Goal: Task Accomplishment & Management: Use online tool/utility

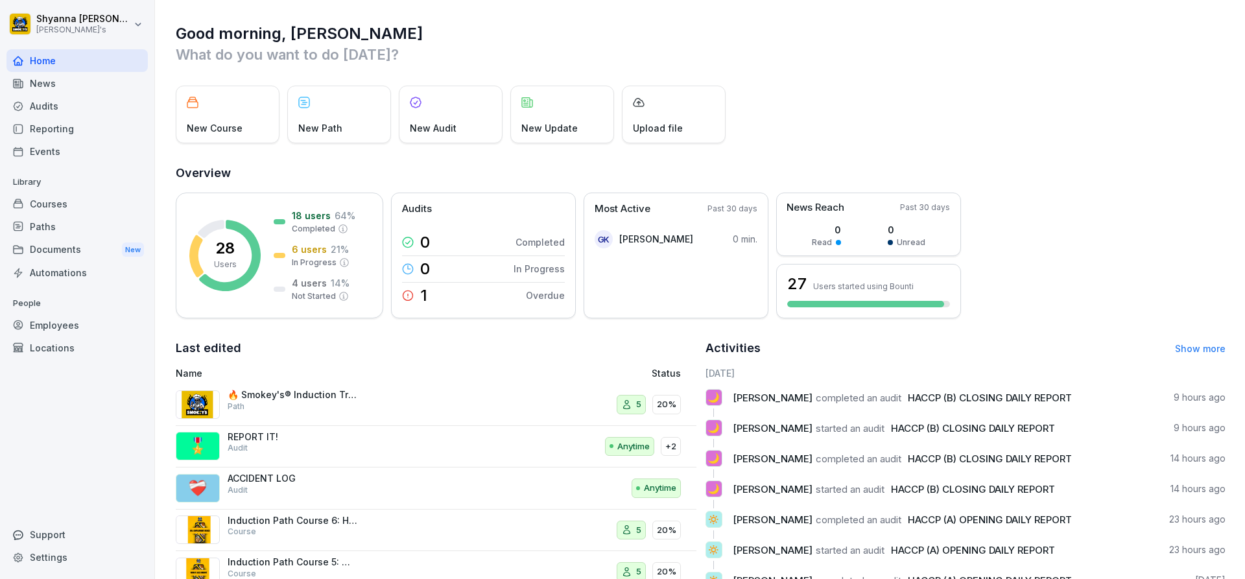
click at [80, 104] on div "Audits" at bounding box center [76, 106] width 141 height 23
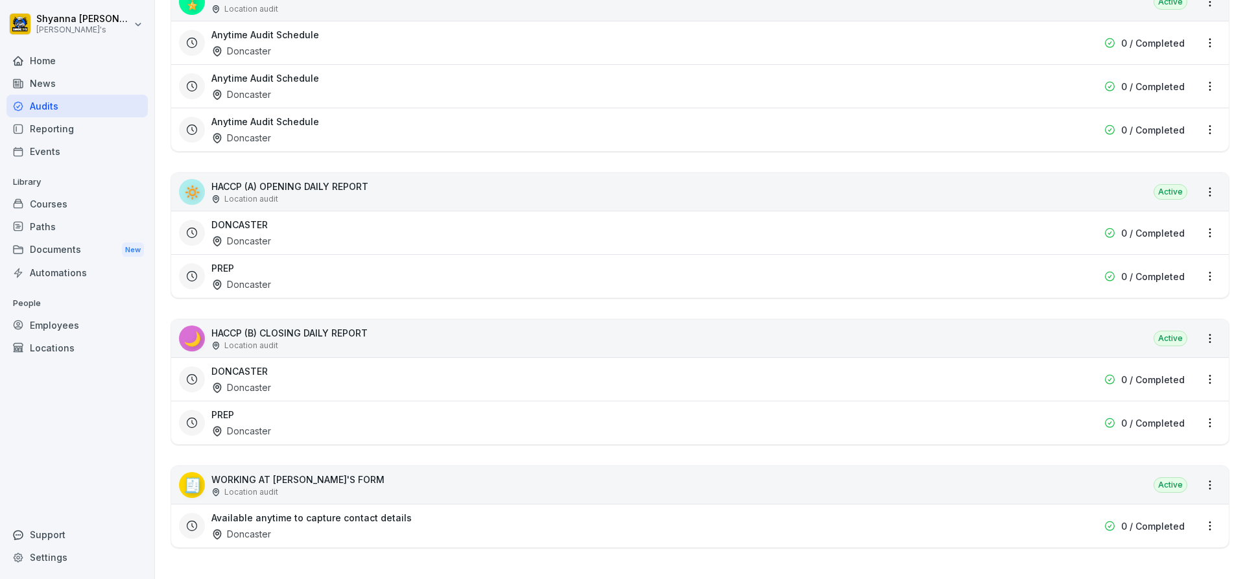
scroll to position [483, 0]
click at [355, 408] on div "PREP Doncaster" at bounding box center [616, 423] width 811 height 30
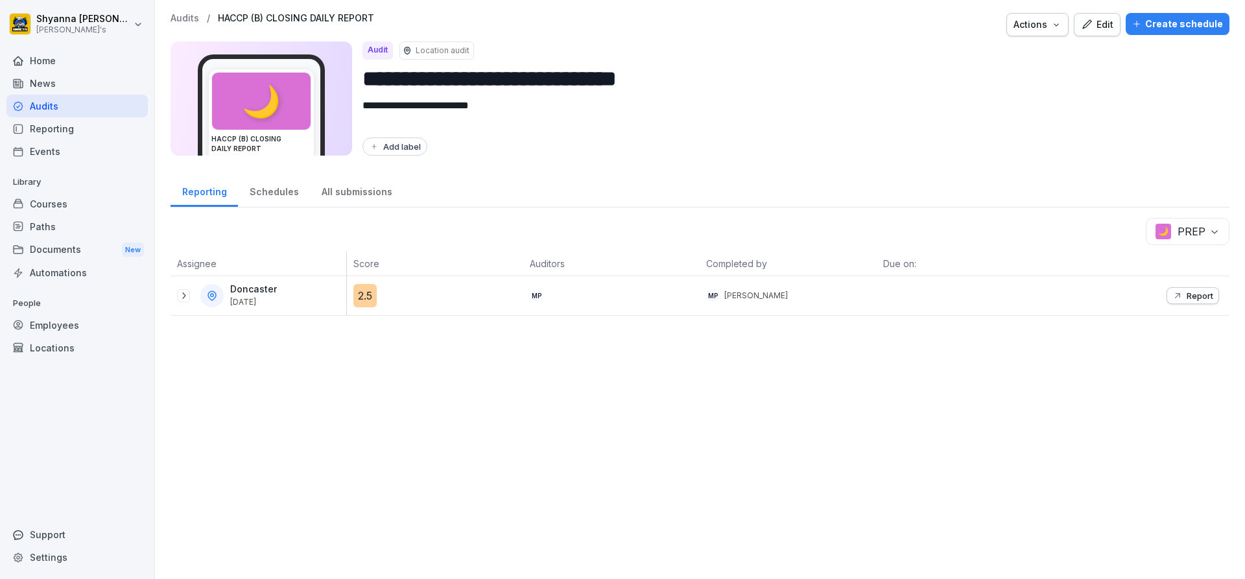
click at [1204, 228] on body "**********" at bounding box center [622, 289] width 1245 height 579
click at [183, 300] on icon at bounding box center [183, 296] width 10 height 10
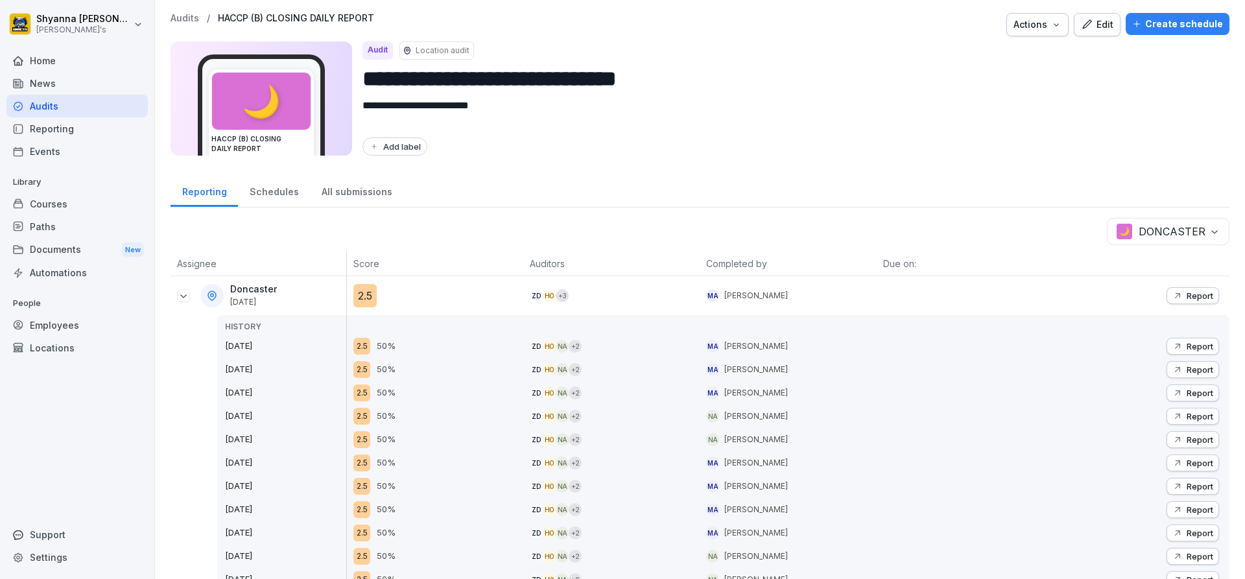
click at [1176, 293] on div "Report" at bounding box center [1192, 296] width 41 height 10
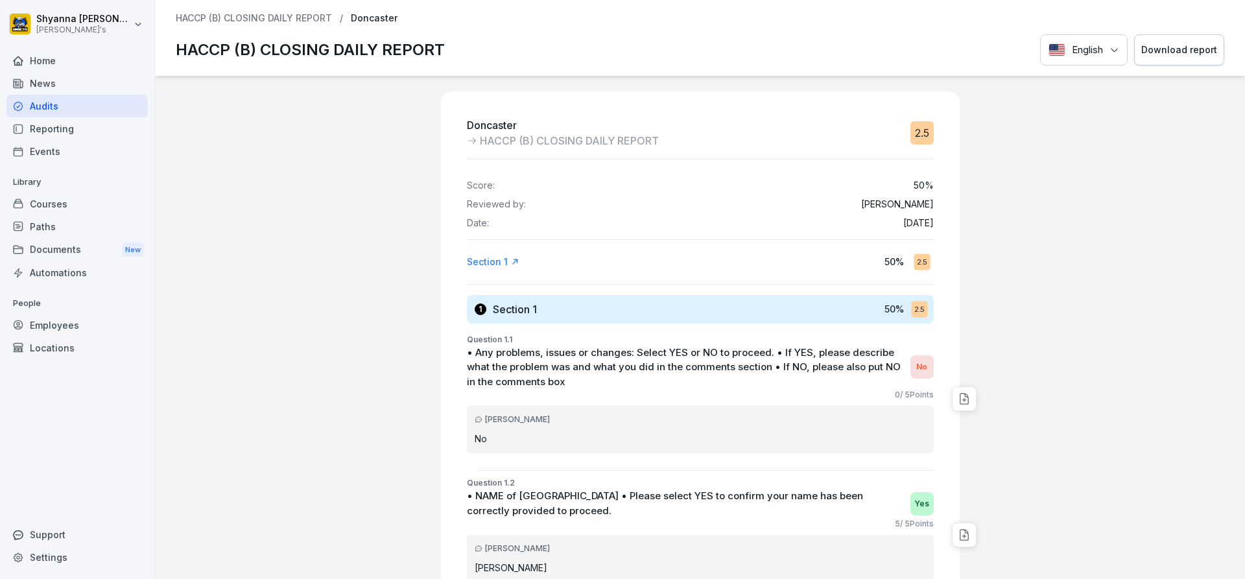
click at [1157, 44] on div "Download report" at bounding box center [1179, 50] width 76 height 14
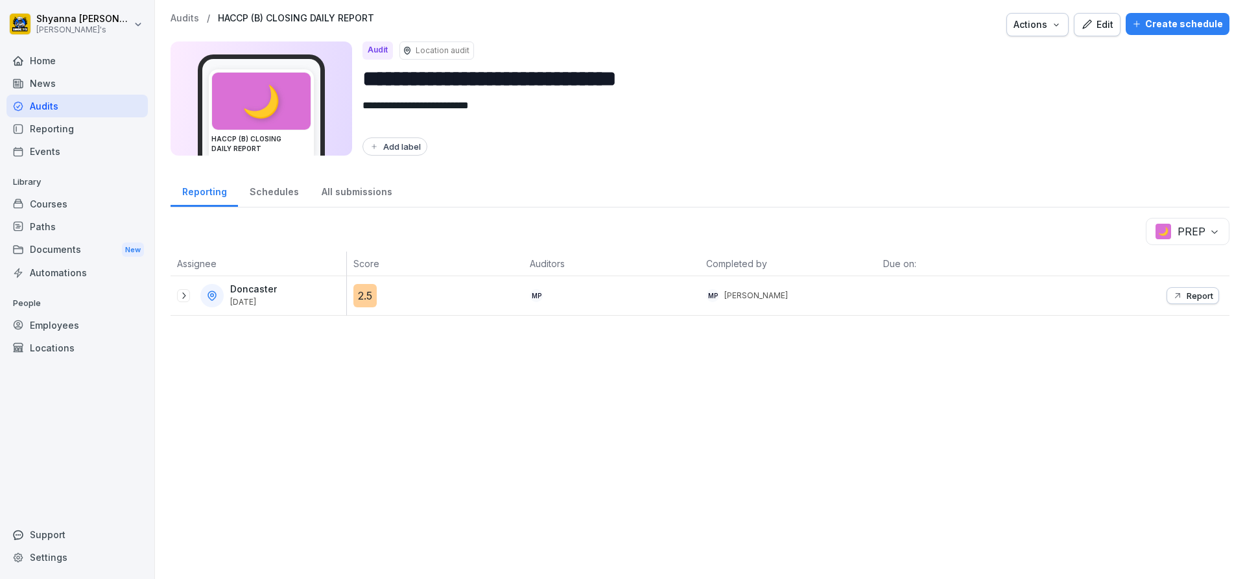
click at [1181, 289] on button "Report" at bounding box center [1193, 295] width 53 height 17
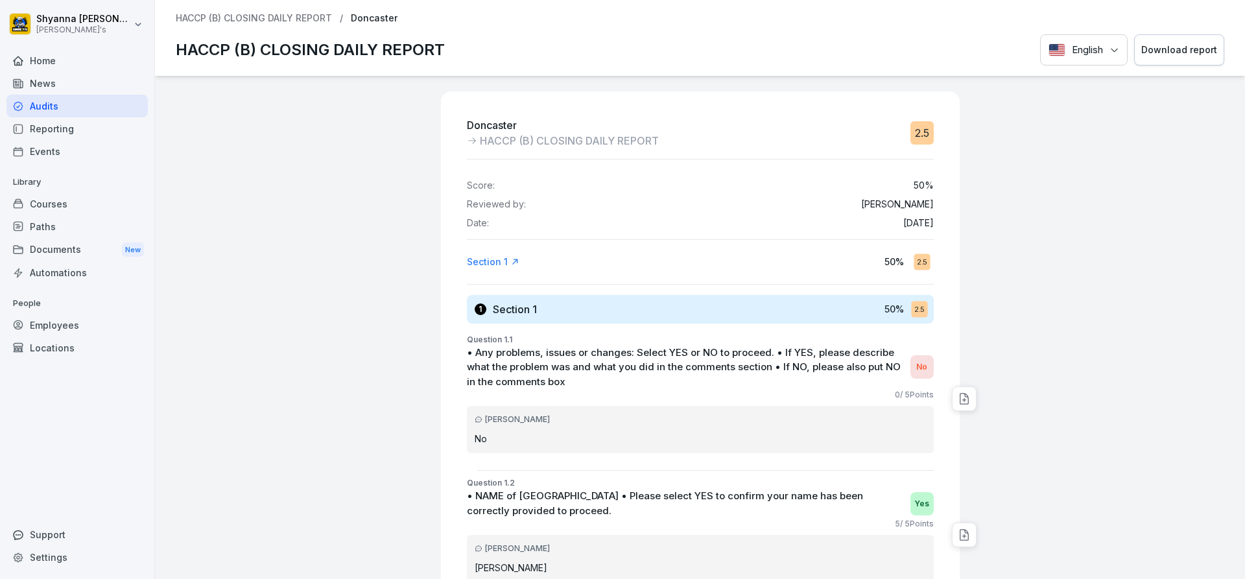
click at [1158, 55] on div "Download report" at bounding box center [1179, 50] width 76 height 14
